Goal: Use online tool/utility: Utilize a website feature to perform a specific function

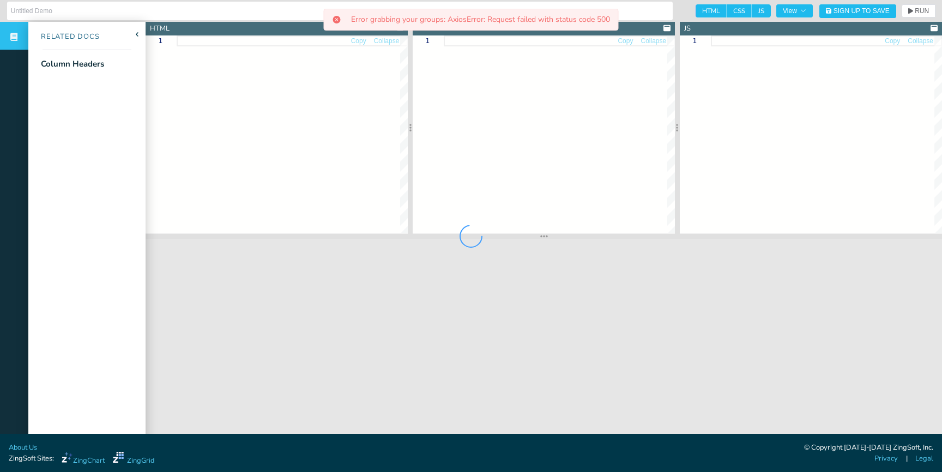
type input "Override Column Headers"
type textarea "<!DOCTYPE html> <html> <head> <meta charset="utf-8"> <title>ZingGrid: Simple Gr…"
type textarea "body{background:#e6e6e6;}"
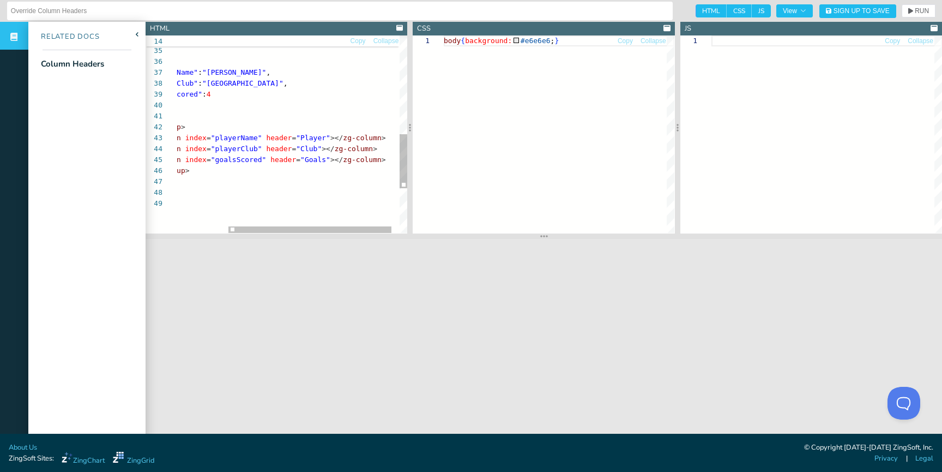
click at [335, 138] on div ""goalsScored" : 4 } , { "playerName" : "[PERSON_NAME] Mané" , "playerClub" : "L…" at bounding box center [261, 35] width 315 height 721
click at [928, 14] on span "RUN" at bounding box center [922, 11] width 14 height 7
click at [342, 143] on div ""goalsScored" : 4 } , { "playerName" : "[PERSON_NAME] Mané" , "playerClub" : "L…" at bounding box center [261, 39] width 319 height 721
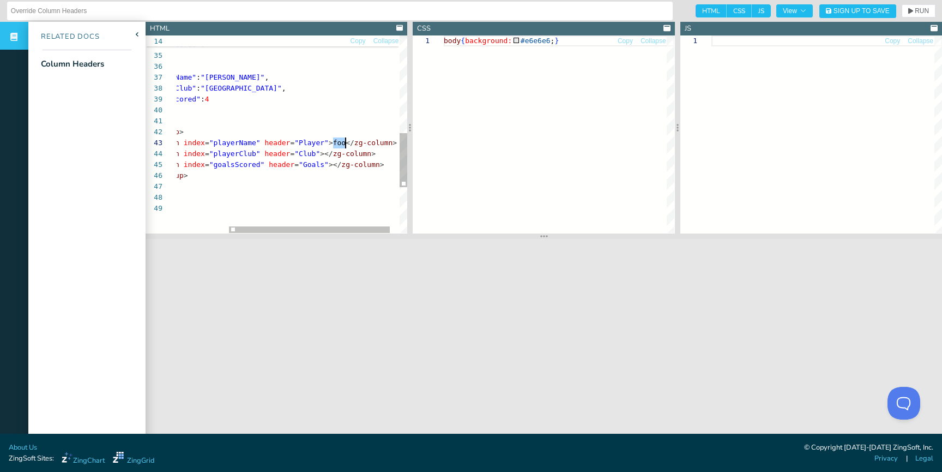
type textarea "]'></zg-data> <zg-colgroup> <zg-column index="playerName" header="Player"></zg-…"
click at [915, 13] on span "RUN" at bounding box center [922, 11] width 14 height 7
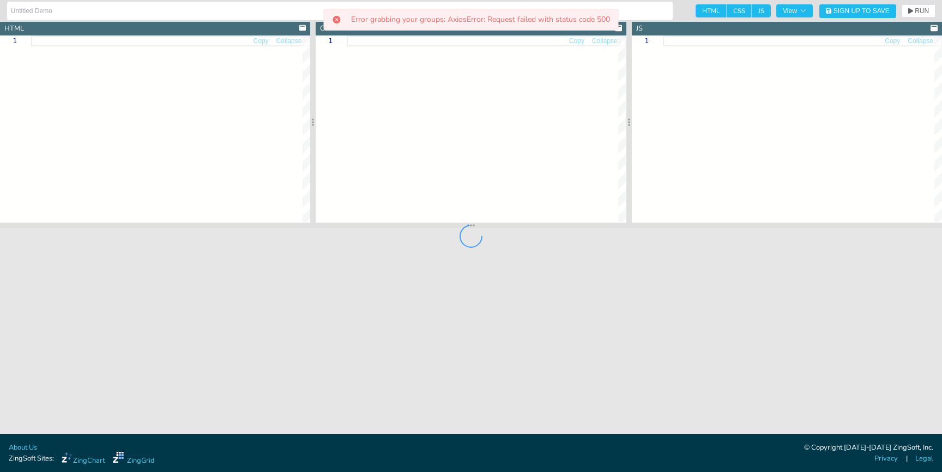
type input "column header-tooltip-text attribute (component) external example"
type textarea "<!DOCTYPE html> <html> <head> <meta charset="utf-8"> <title>ZingGrid: Basic Tem…"
type textarea "body { background:#e6e6e6; }"
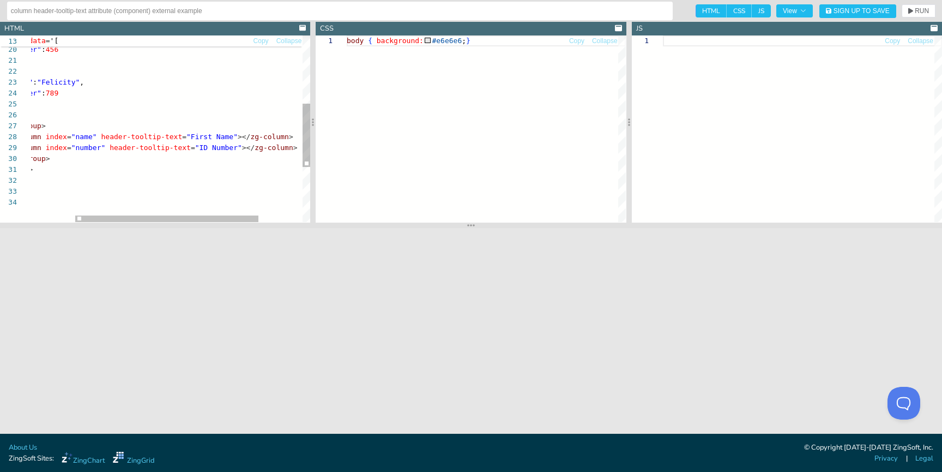
click at [234, 135] on div "]' ></ zg-data > < zg-colgroup > < zg-column index = "name" header-tooltip-text…" at bounding box center [171, 110] width 413 height 546
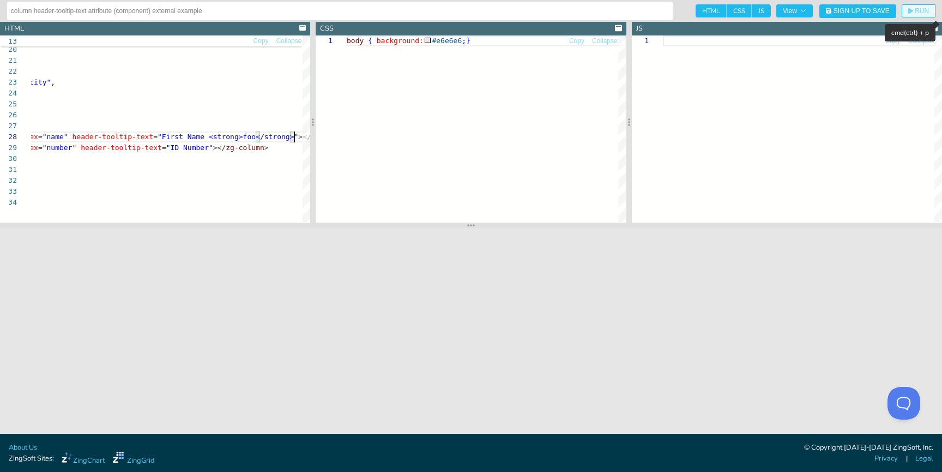
click at [919, 9] on span "RUN" at bounding box center [922, 11] width 14 height 7
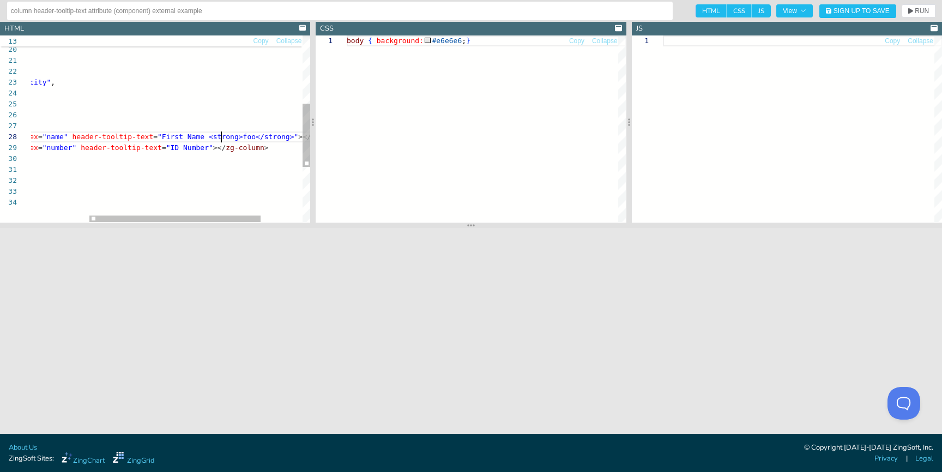
click at [222, 138] on div "]' ></ zg-data > < zg-colgroup > < zg-column index = "name" header-tooltip-text…" at bounding box center [157, 110] width 443 height 546
click at [276, 136] on div "]' ></ zg-data > < zg-colgroup > < zg-column index = "name" header-tooltip-text…" at bounding box center [157, 110] width 443 height 546
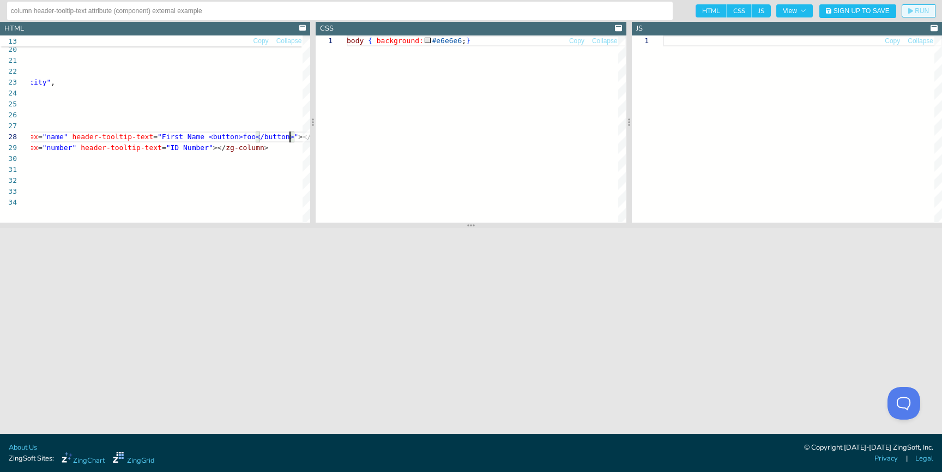
type textarea "}, { "name": "Felicity", "number": 789 } ]'></zg-data> <zg-colgroup> <zg-column…"
click at [914, 9] on span "RUN" at bounding box center [918, 11] width 21 height 7
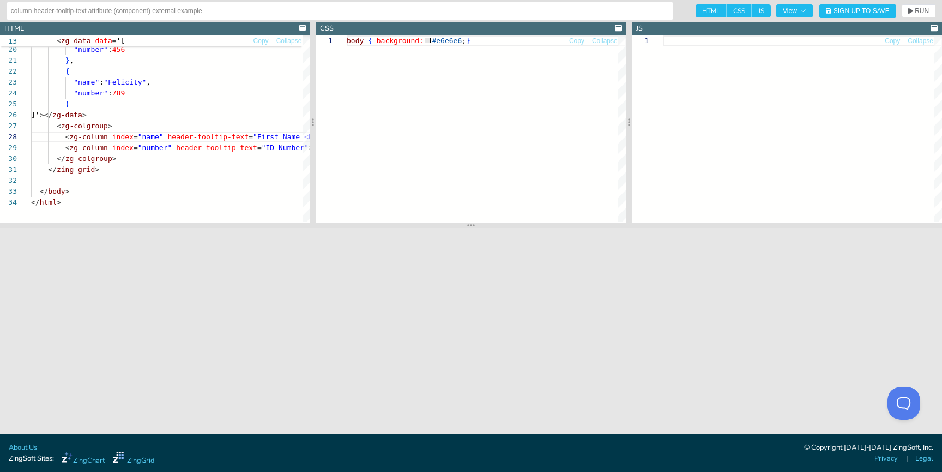
click at [758, 72] on div at bounding box center [802, 128] width 279 height 186
